Goal: Task Accomplishment & Management: Use online tool/utility

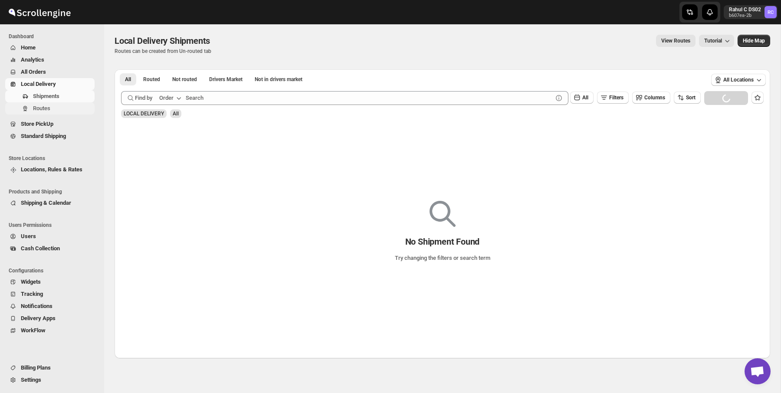
click at [56, 110] on span "Routes" at bounding box center [63, 108] width 60 height 9
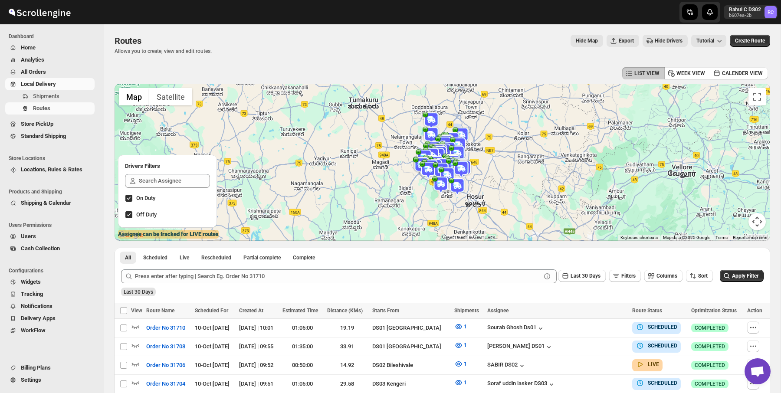
click at [438, 154] on img at bounding box center [431, 155] width 17 height 17
click at [419, 163] on img at bounding box center [427, 169] width 17 height 17
click at [444, 181] on img at bounding box center [440, 184] width 17 height 17
click at [428, 122] on img at bounding box center [430, 120] width 17 height 17
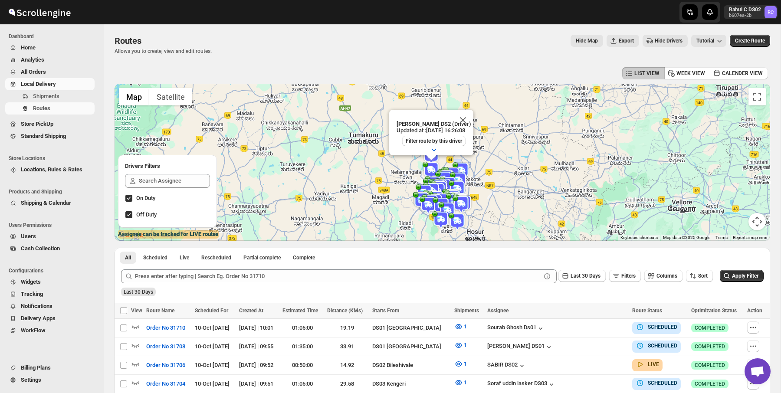
click at [431, 168] on img at bounding box center [430, 170] width 17 height 17
click at [459, 195] on img at bounding box center [460, 203] width 17 height 17
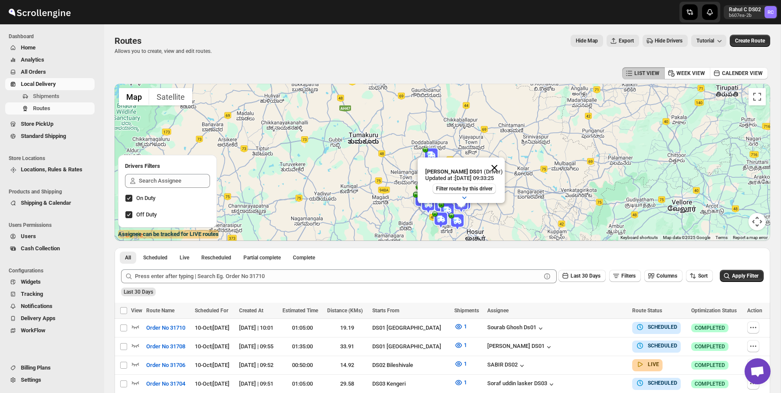
click at [499, 167] on button "Close" at bounding box center [494, 167] width 21 height 21
click at [423, 181] on img at bounding box center [431, 186] width 17 height 17
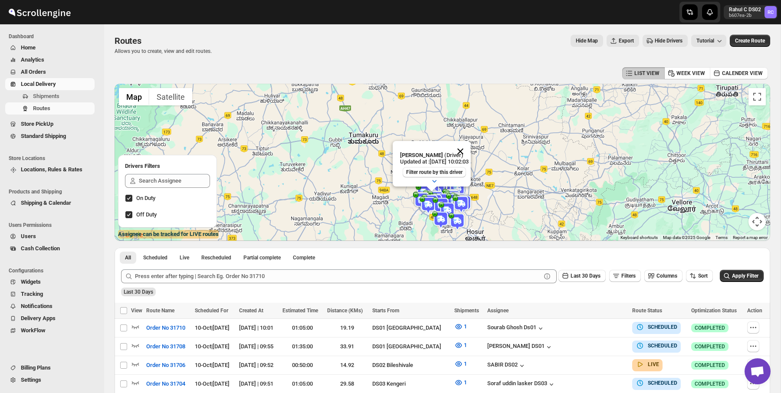
click at [470, 148] on button "Close" at bounding box center [460, 151] width 21 height 21
click at [417, 198] on img at bounding box center [421, 200] width 17 height 17
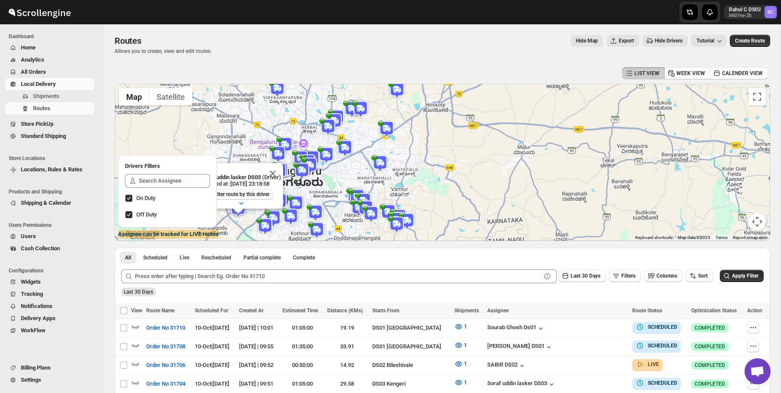
click at [381, 164] on img at bounding box center [379, 163] width 17 height 17
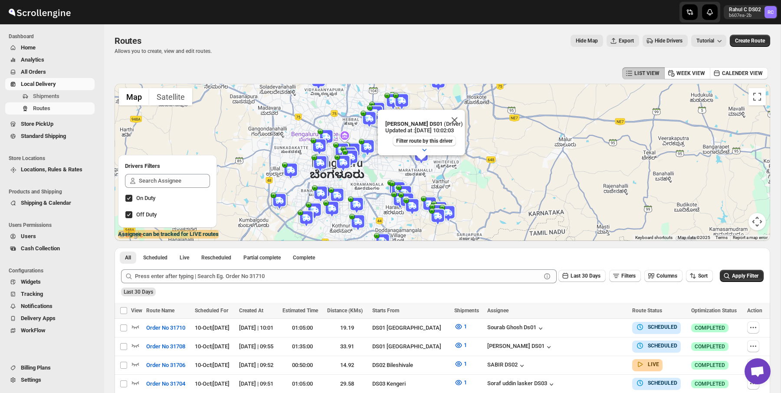
drag, startPoint x: 352, startPoint y: 202, endPoint x: 395, endPoint y: 194, distance: 44.6
click at [395, 194] on img at bounding box center [399, 200] width 17 height 17
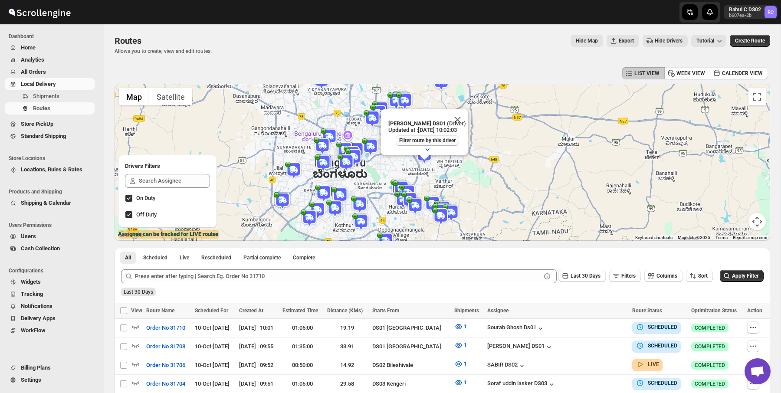
click at [422, 140] on span "Filter route by this driver" at bounding box center [427, 140] width 56 height 7
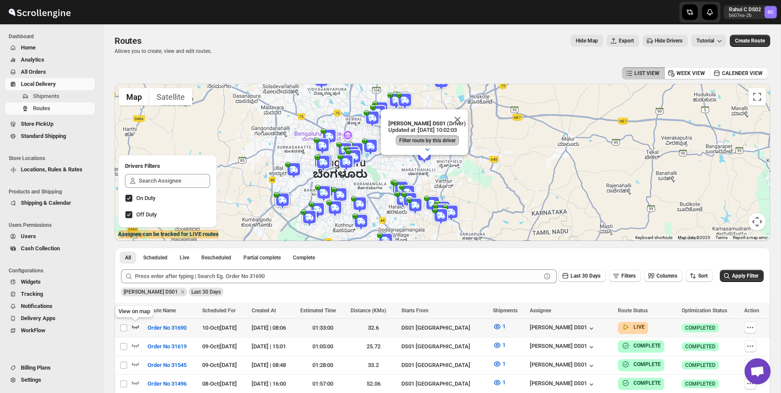
click at [134, 328] on icon "button" at bounding box center [135, 327] width 7 height 3
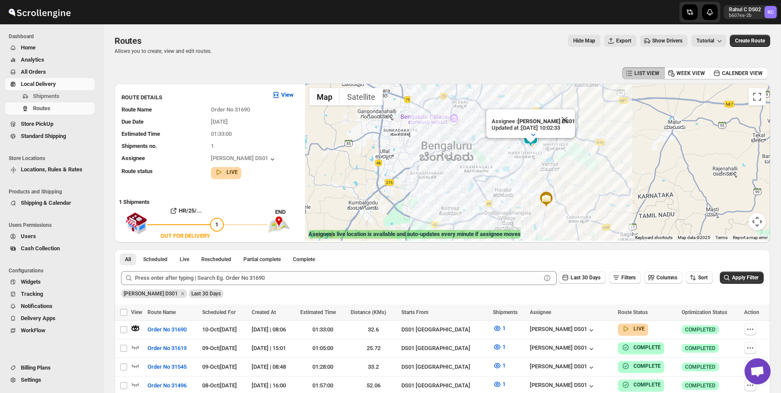
click at [647, 45] on button "Show Drivers" at bounding box center [664, 41] width 48 height 12
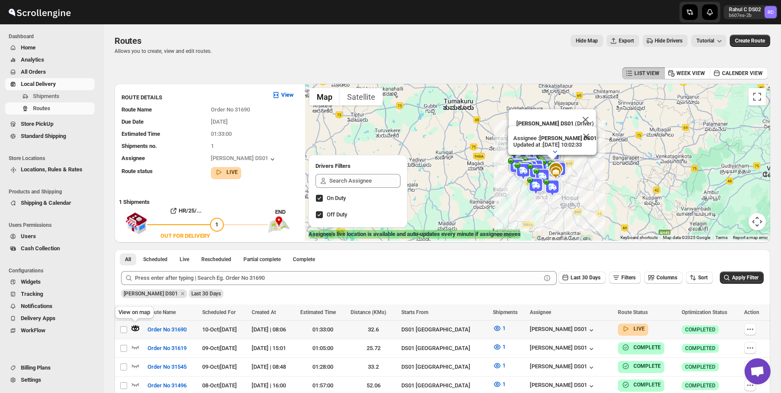
click at [135, 329] on icon "button" at bounding box center [135, 328] width 3 height 3
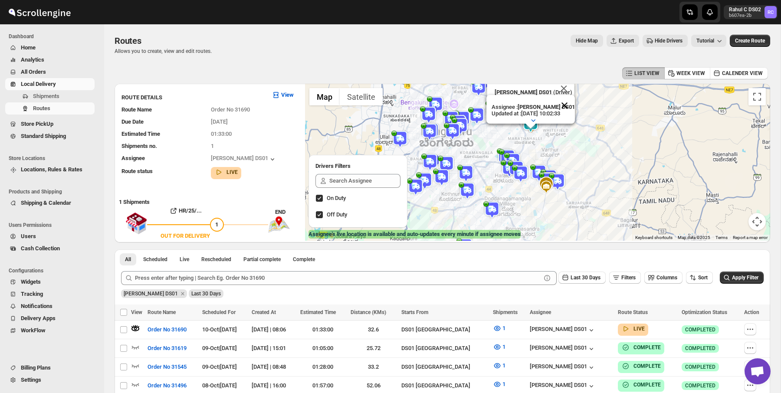
click at [565, 102] on button "Close" at bounding box center [564, 105] width 21 height 21
click at [566, 86] on button "Close" at bounding box center [563, 88] width 21 height 21
click at [467, 173] on img at bounding box center [465, 173] width 17 height 17
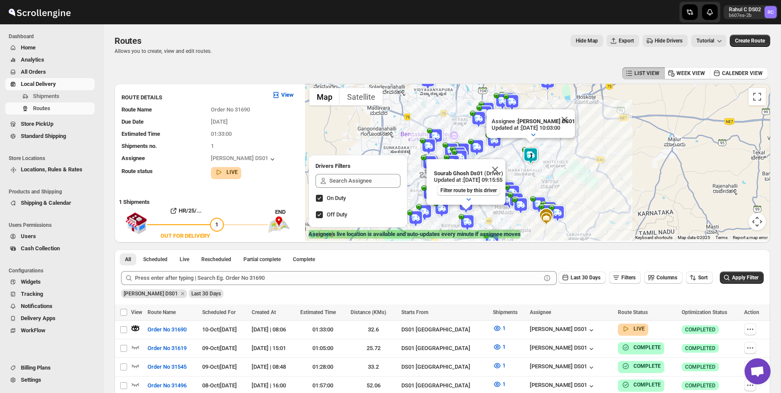
click at [507, 98] on img at bounding box center [511, 102] width 17 height 17
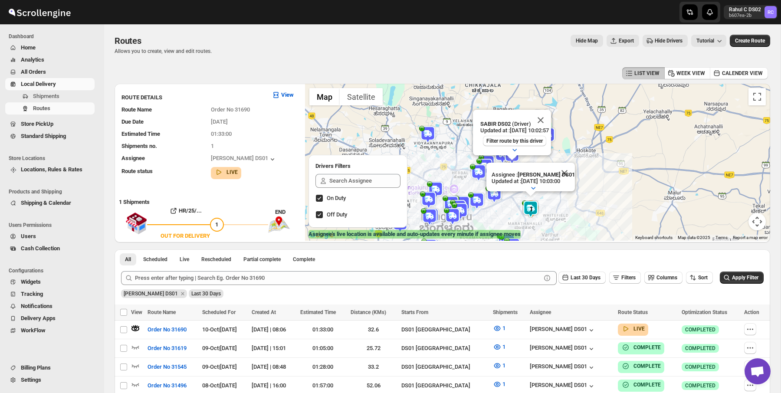
click at [438, 191] on img at bounding box center [435, 189] width 17 height 17
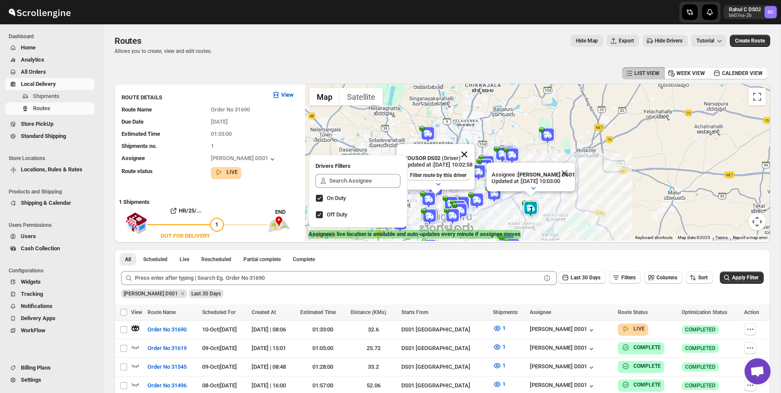
click at [473, 151] on button "Close" at bounding box center [464, 154] width 21 height 21
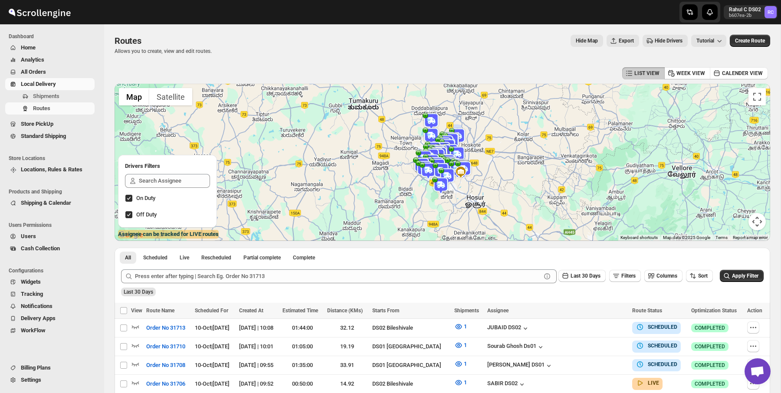
click at [284, 35] on div "Hide Map Export Hide Drivers Tutorial" at bounding box center [472, 41] width 507 height 12
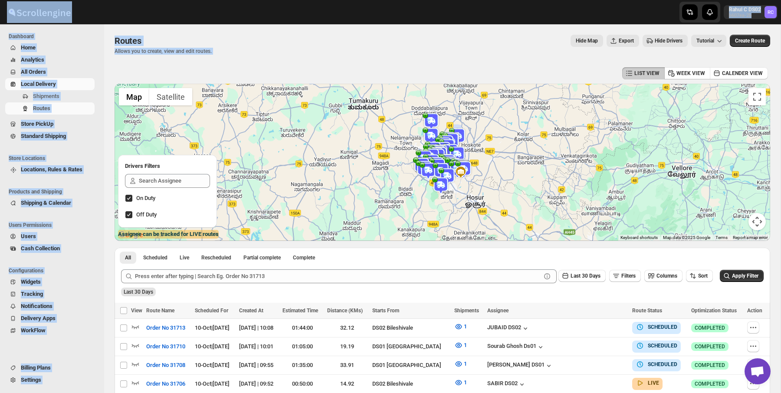
drag, startPoint x: 118, startPoint y: 11, endPoint x: 244, endPoint y: 54, distance: 133.8
click at [244, 54] on div "Routes Allows you to create, view and edit routes. Hide Map Export Hide Drivers…" at bounding box center [441, 45] width 655 height 20
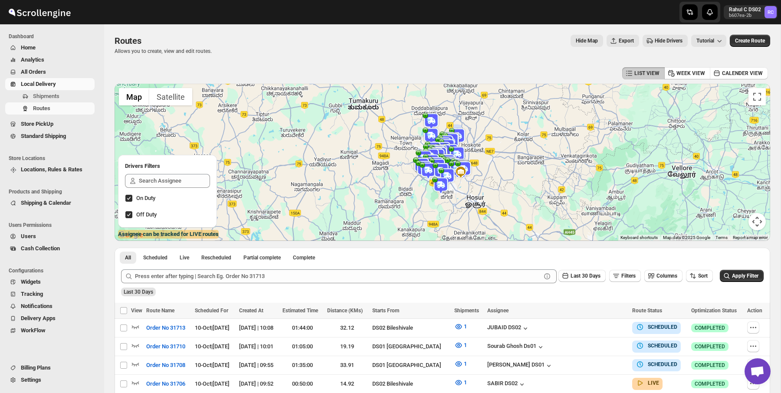
click at [244, 54] on div "Routes Allows you to create, view and edit routes. Hide Map Export Hide Drivers…" at bounding box center [441, 45] width 655 height 20
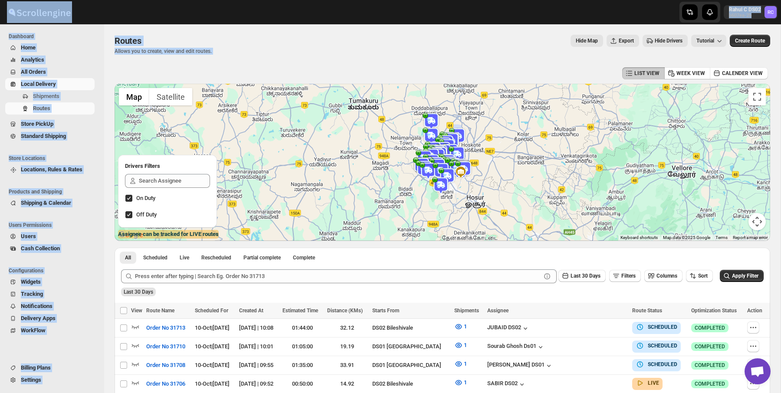
drag, startPoint x: 244, startPoint y: 54, endPoint x: 114, endPoint y: 1, distance: 140.4
click at [114, 1] on div at bounding box center [143, 12] width 286 height 22
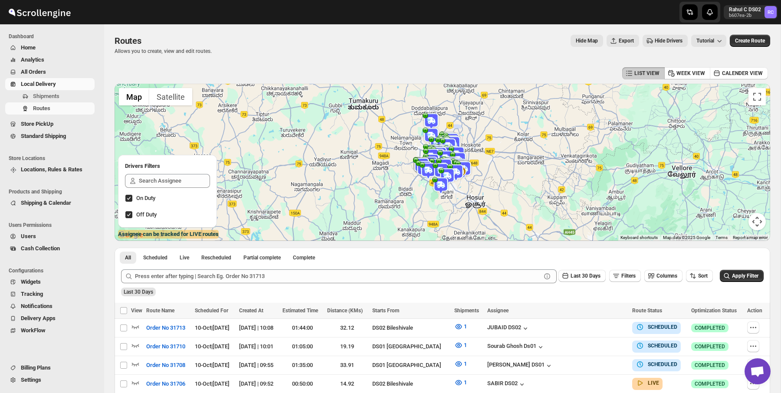
click at [431, 154] on img at bounding box center [431, 162] width 17 height 17
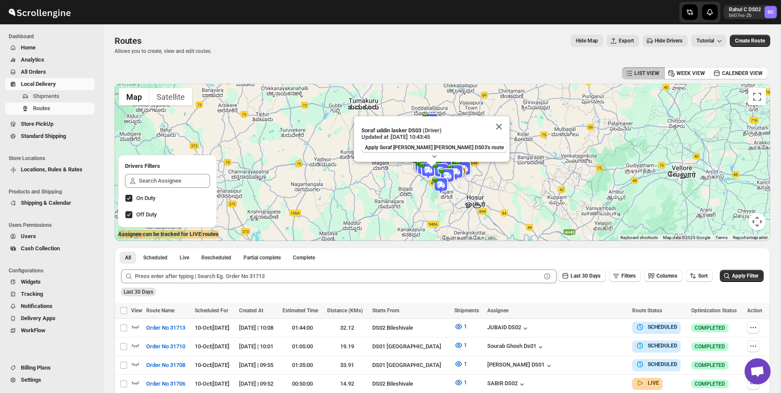
click at [444, 172] on img at bounding box center [446, 176] width 17 height 17
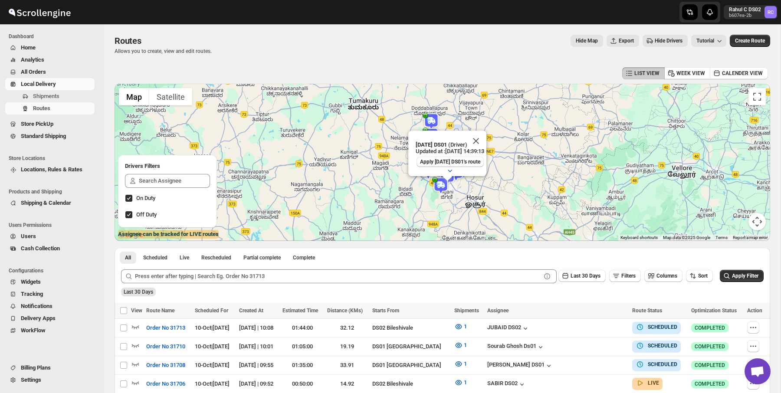
click at [427, 119] on img at bounding box center [430, 121] width 17 height 17
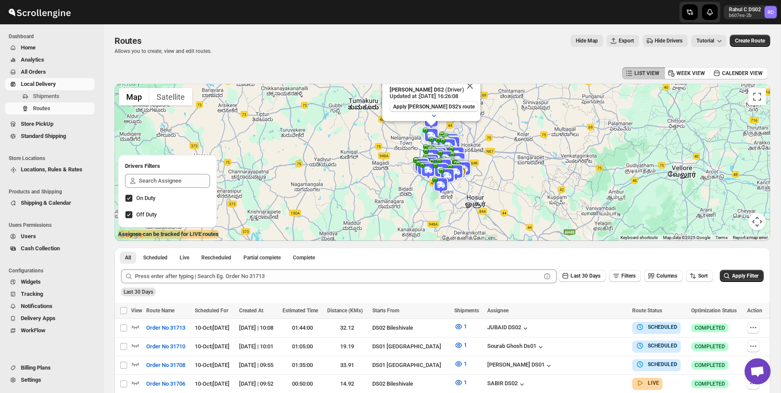
click at [454, 76] on div "LIST VIEW WEEK VIEW CALENDER VIEW" at bounding box center [441, 73] width 655 height 16
click at [466, 86] on button "Close" at bounding box center [469, 85] width 21 height 21
click at [428, 36] on div "Hide Map Export Hide Drivers Tutorial" at bounding box center [472, 41] width 507 height 12
click at [441, 156] on img at bounding box center [449, 164] width 17 height 17
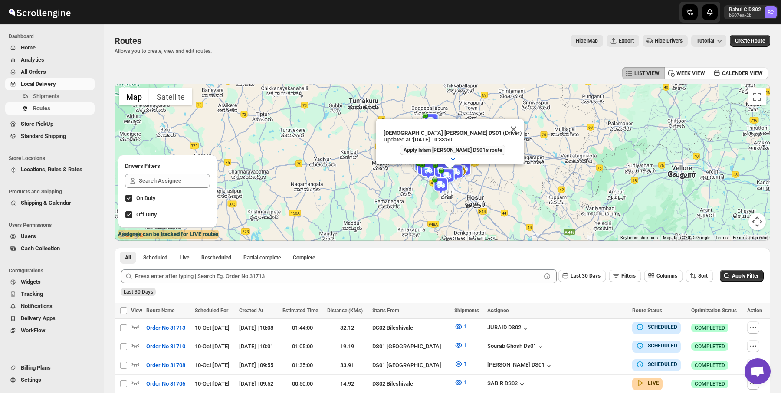
click at [447, 151] on span "Apply Islam Laskar DS01's route" at bounding box center [452, 150] width 98 height 7
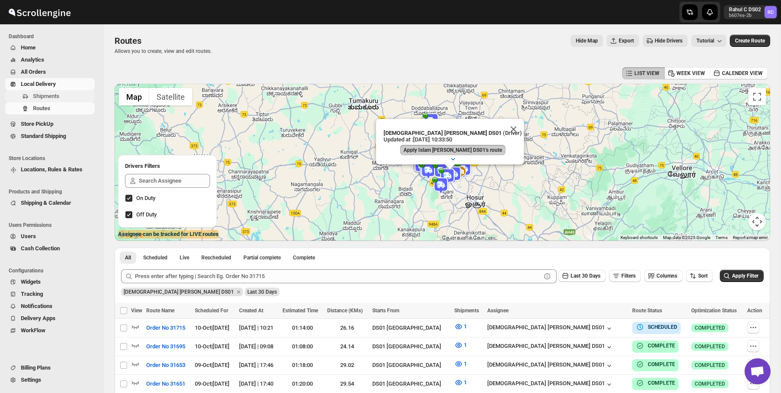
click at [53, 94] on span "Shipments" at bounding box center [46, 96] width 26 height 7
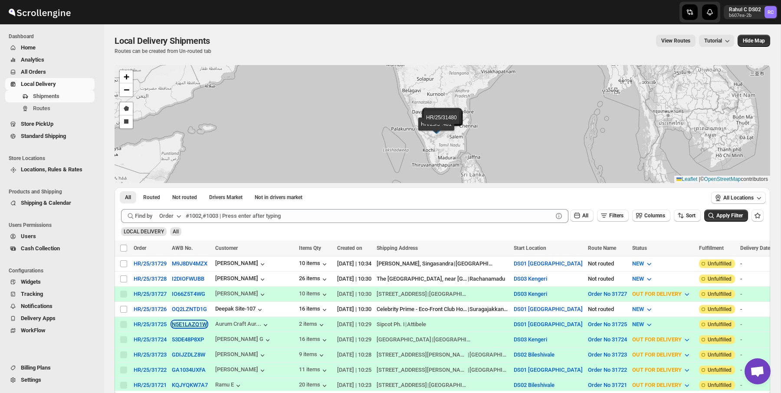
click at [193, 323] on button "N5E1LAZQ1W" at bounding box center [189, 324] width 35 height 7
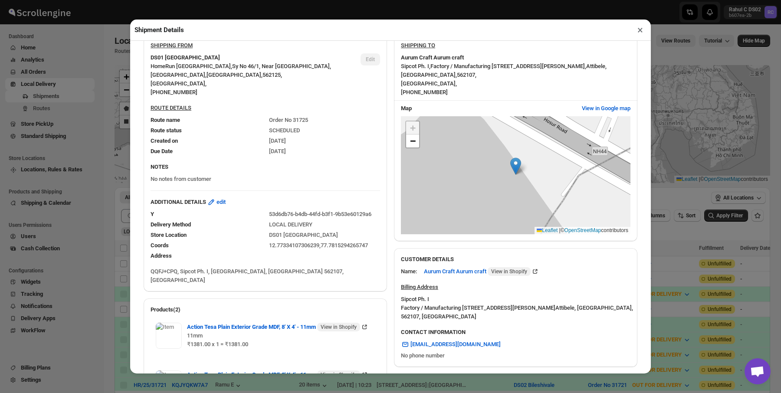
scroll to position [57, 0]
click at [604, 112] on span "View in Google map" at bounding box center [606, 108] width 49 height 9
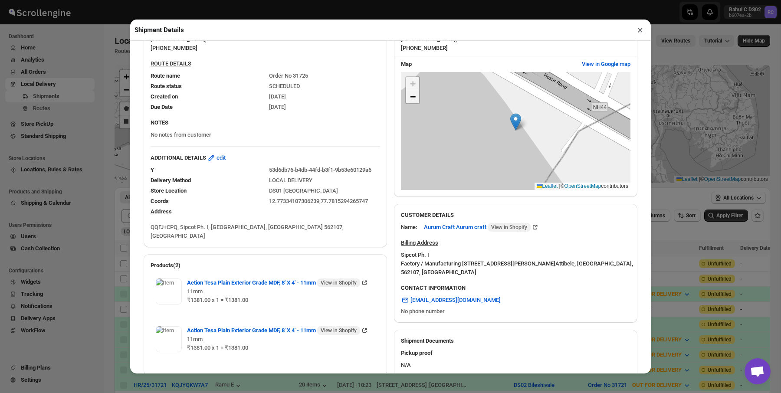
click at [412, 102] on span "−" at bounding box center [413, 96] width 6 height 11
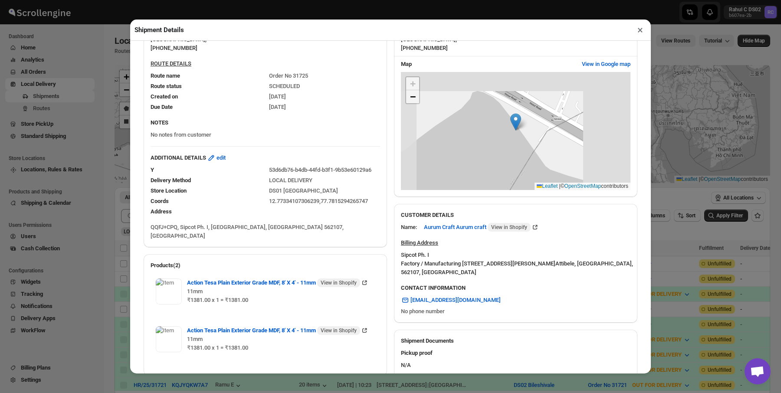
click at [412, 102] on span "−" at bounding box center [413, 96] width 6 height 11
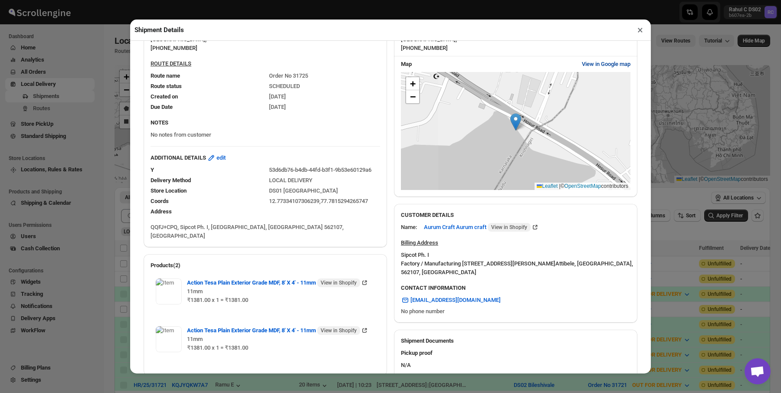
click at [599, 71] on button "View in Google map" at bounding box center [605, 64] width 59 height 14
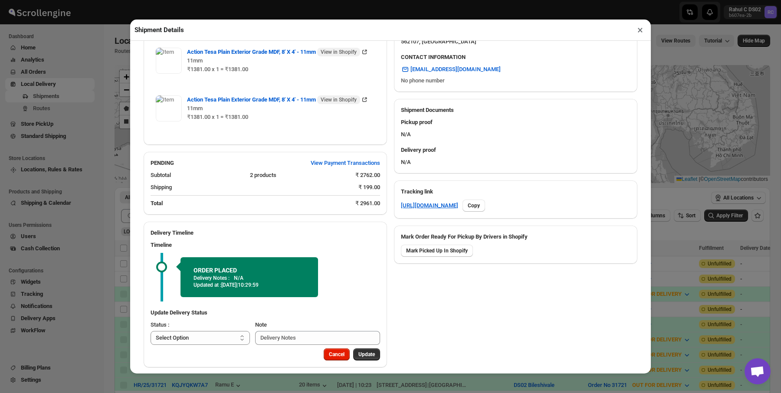
scroll to position [0, 0]
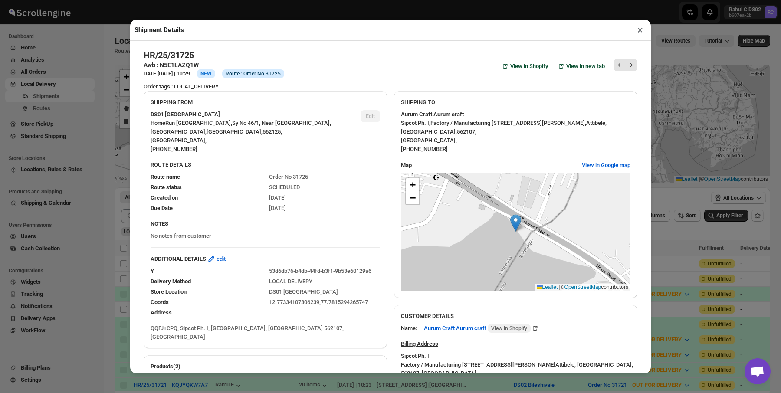
click at [106, 98] on div "Shipment Details × HR/25/31725 Awb : N5E1LAZQ1W DATE 10-Oct-25 | 10:29 Info NEW…" at bounding box center [390, 196] width 781 height 393
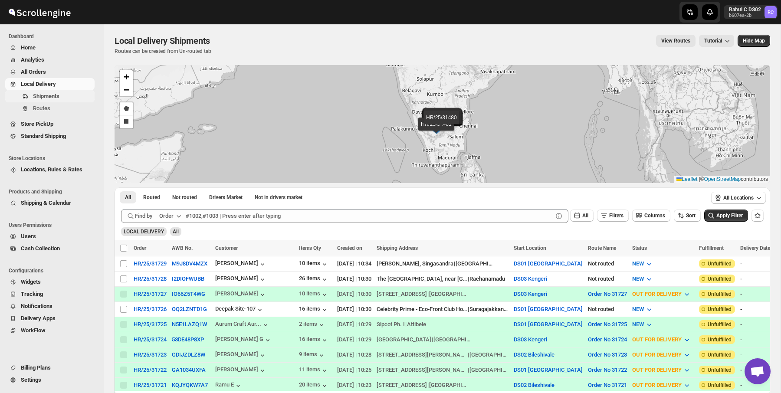
click at [79, 99] on span "Shipments" at bounding box center [63, 96] width 60 height 9
